Goal: Transaction & Acquisition: Purchase product/service

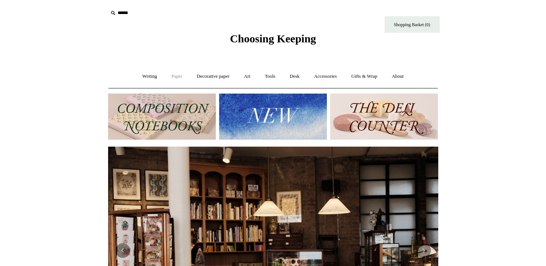
click at [172, 78] on link "Paper +" at bounding box center [177, 76] width 24 height 19
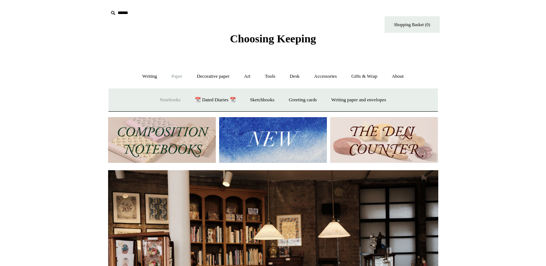
click at [165, 101] on link "Notebooks +" at bounding box center [170, 99] width 34 height 19
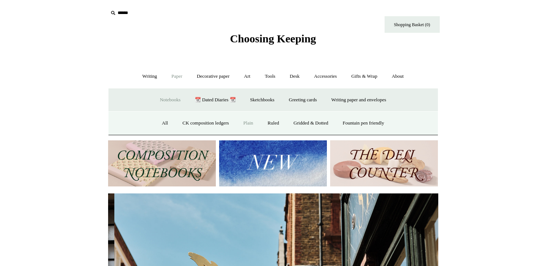
scroll to position [0, 330]
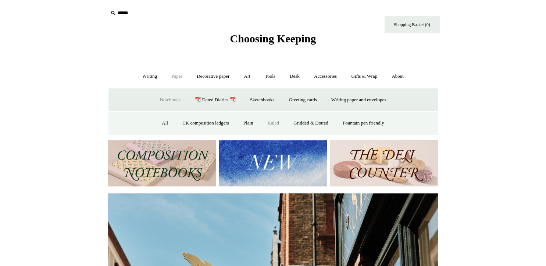
click at [270, 124] on link "Ruled" at bounding box center [273, 122] width 25 height 19
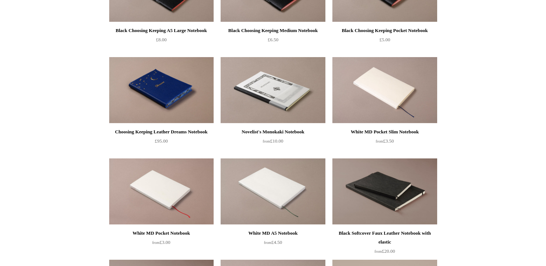
scroll to position [355, 0]
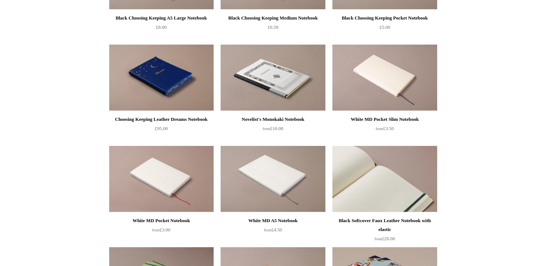
click at [404, 182] on img at bounding box center [385, 179] width 104 height 66
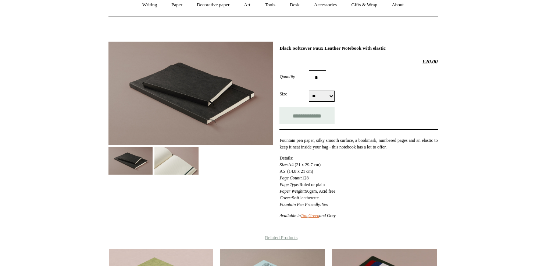
scroll to position [76, 0]
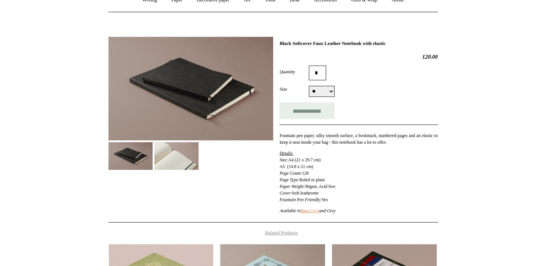
click at [320, 210] on link "Green" at bounding box center [314, 210] width 11 height 5
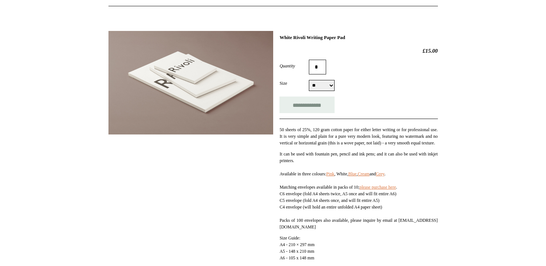
scroll to position [84, 0]
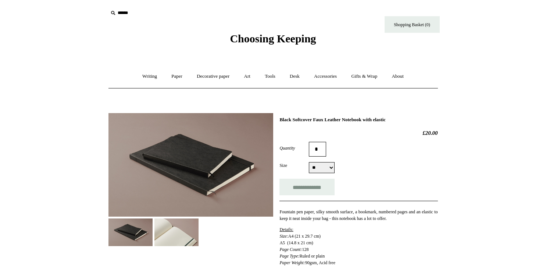
scroll to position [76, 0]
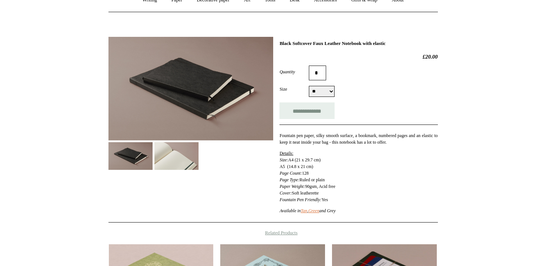
click at [329, 88] on select "** ** *******" at bounding box center [322, 91] width 26 height 11
click at [321, 89] on select "** ** *******" at bounding box center [322, 91] width 26 height 11
select select "**"
click at [175, 160] on img at bounding box center [176, 156] width 44 height 28
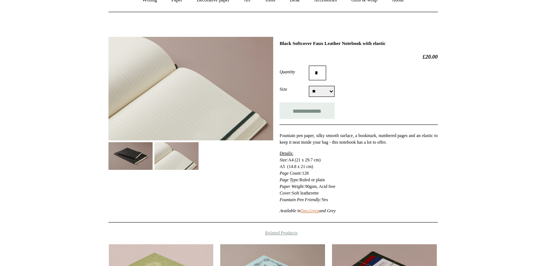
click at [129, 156] on img at bounding box center [131, 156] width 44 height 28
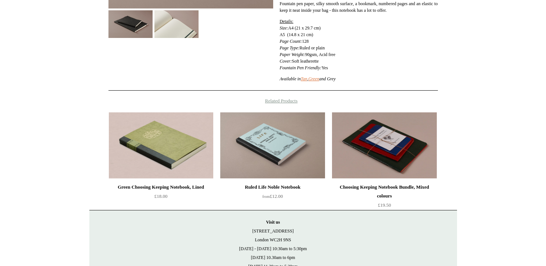
scroll to position [209, 0]
